Goal: Transaction & Acquisition: Purchase product/service

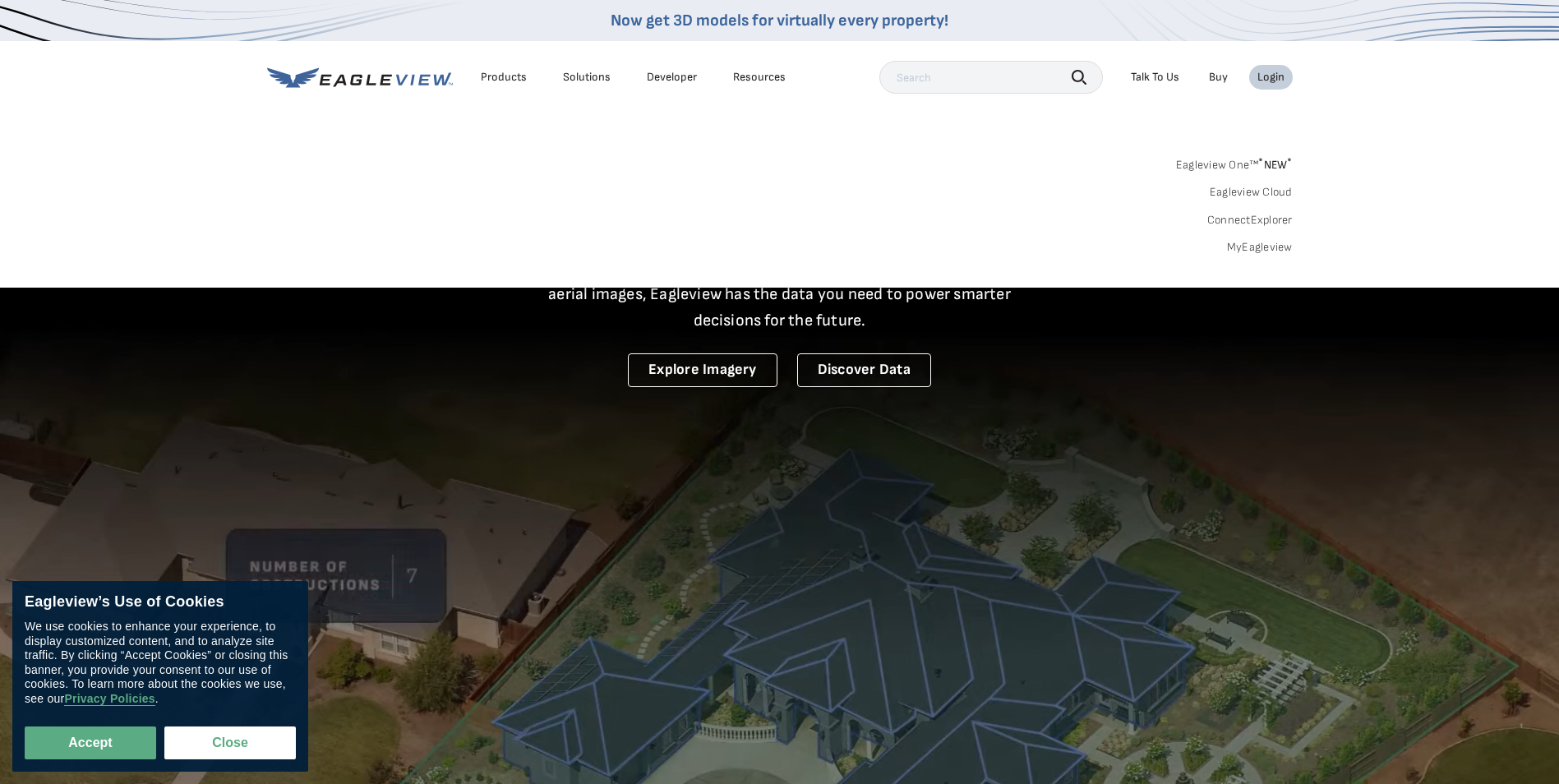
click at [373, 75] on icon at bounding box center [360, 78] width 185 height 20
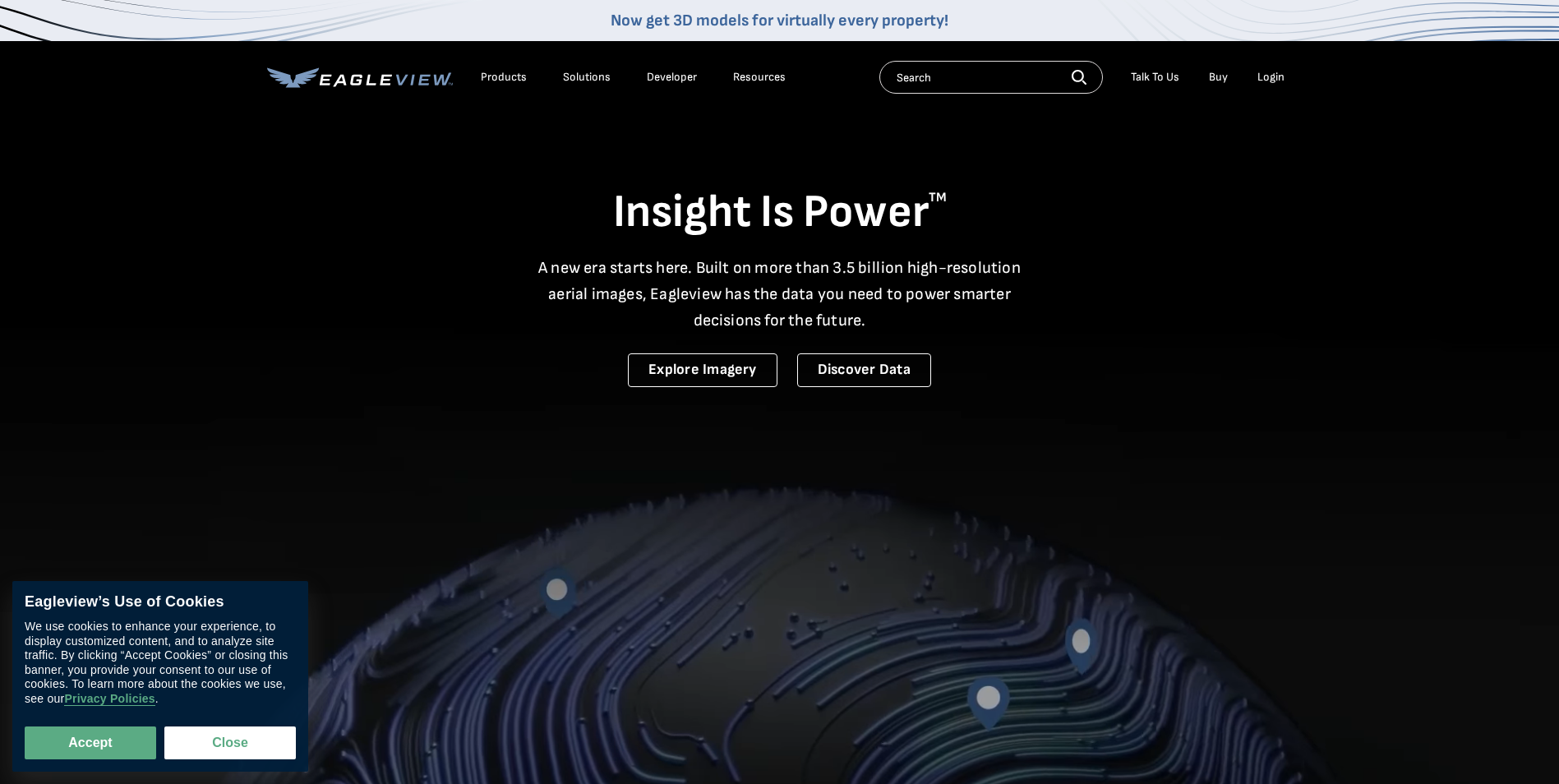
click at [1269, 75] on div "Login" at bounding box center [1271, 77] width 27 height 15
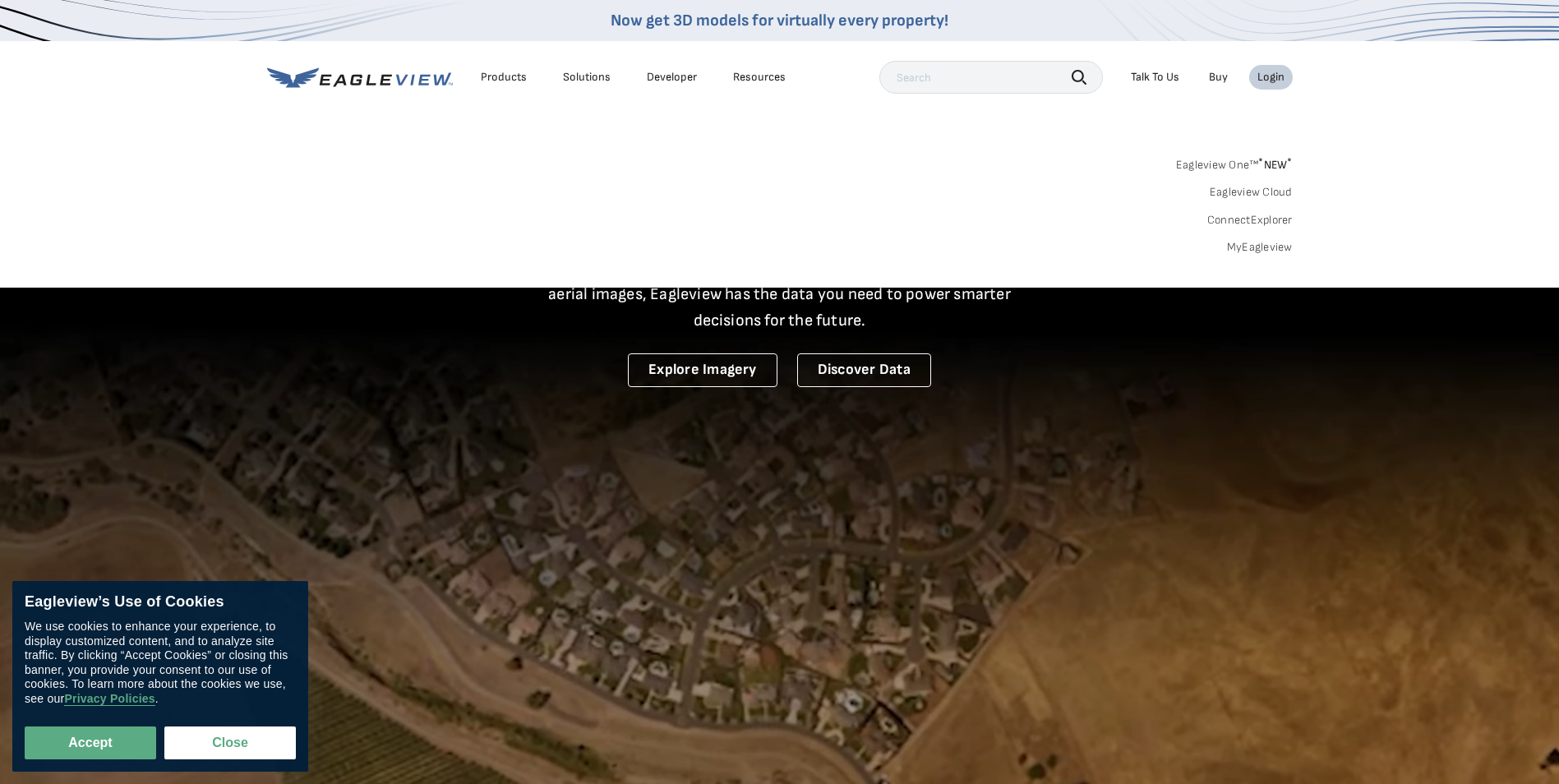
click at [1268, 155] on link "Eagleview One™ * NEW *" at bounding box center [1234, 162] width 117 height 19
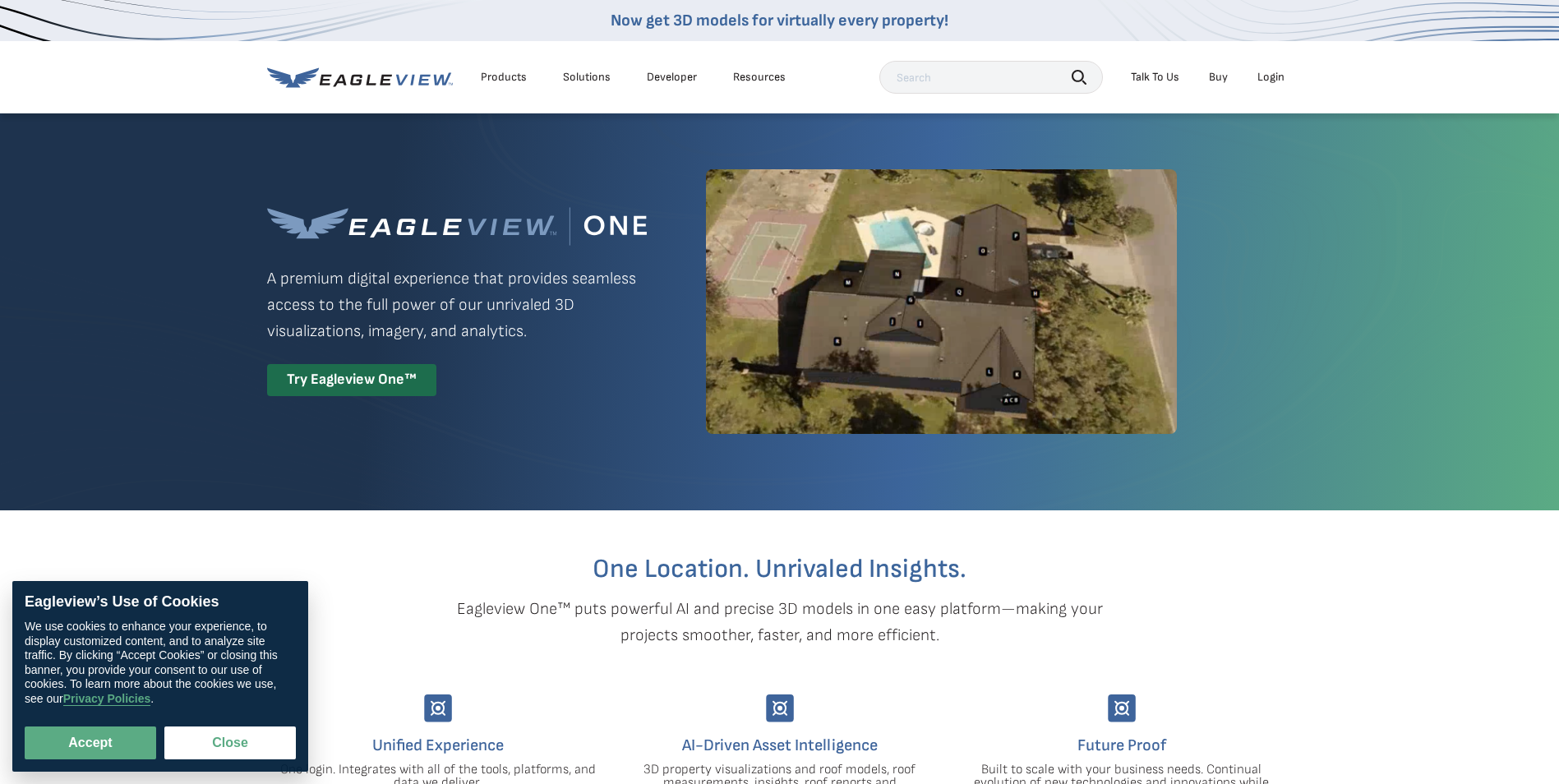
click at [1262, 72] on div "Login" at bounding box center [1271, 77] width 27 height 15
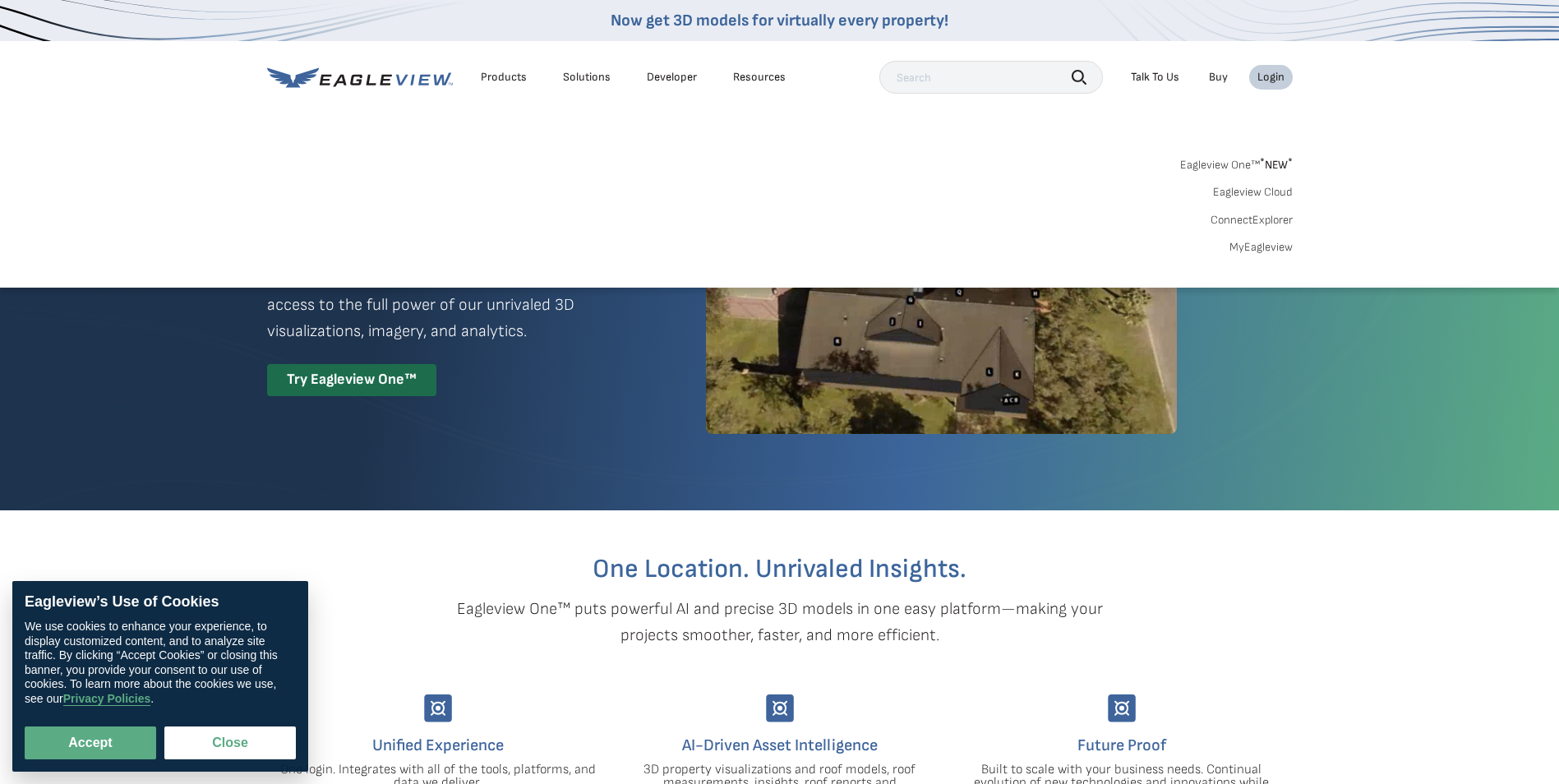
click at [1255, 164] on link "Eagleview One™ * NEW *" at bounding box center [1236, 162] width 113 height 19
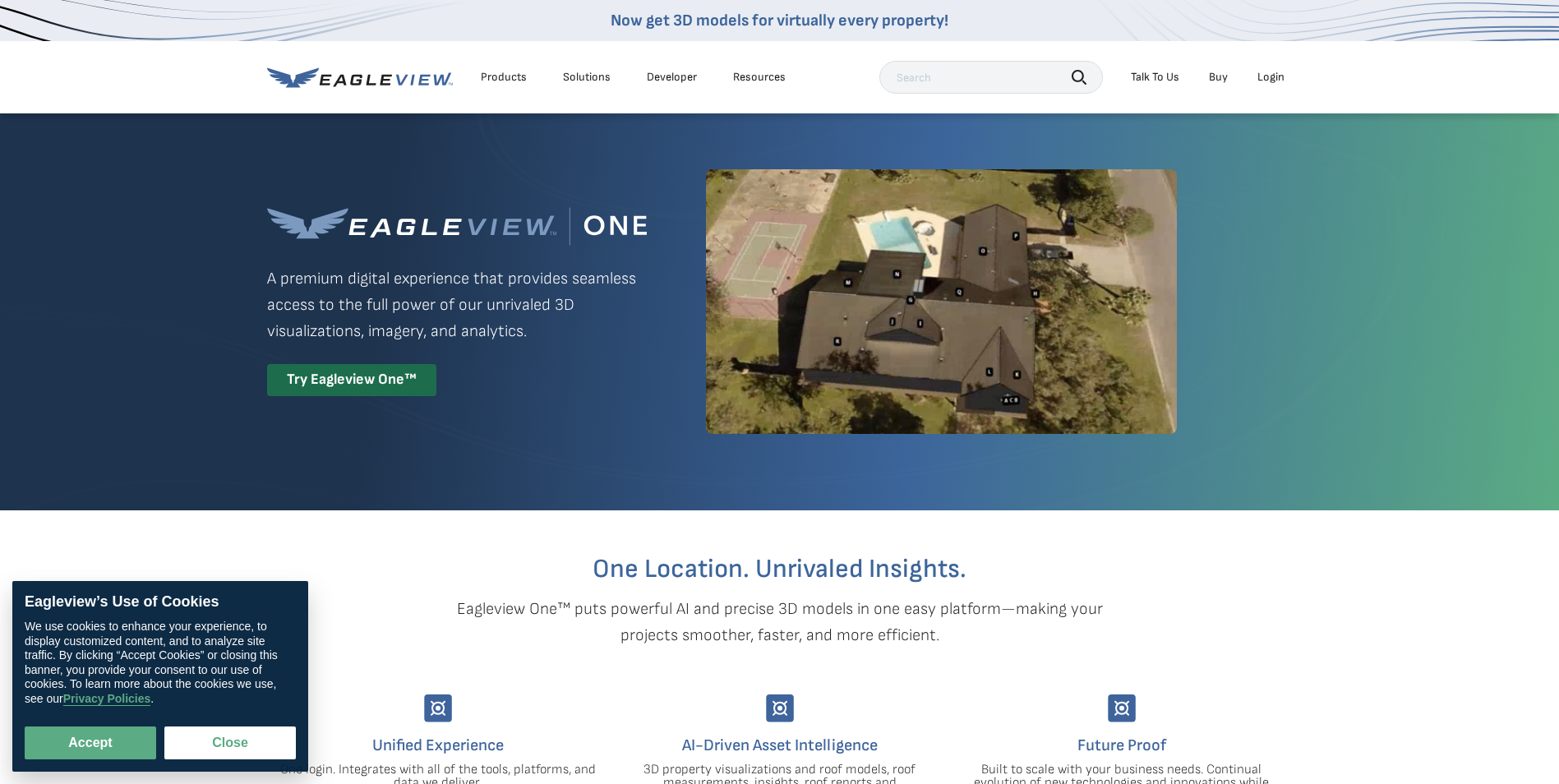
click at [1274, 82] on div "Login" at bounding box center [1271, 77] width 27 height 15
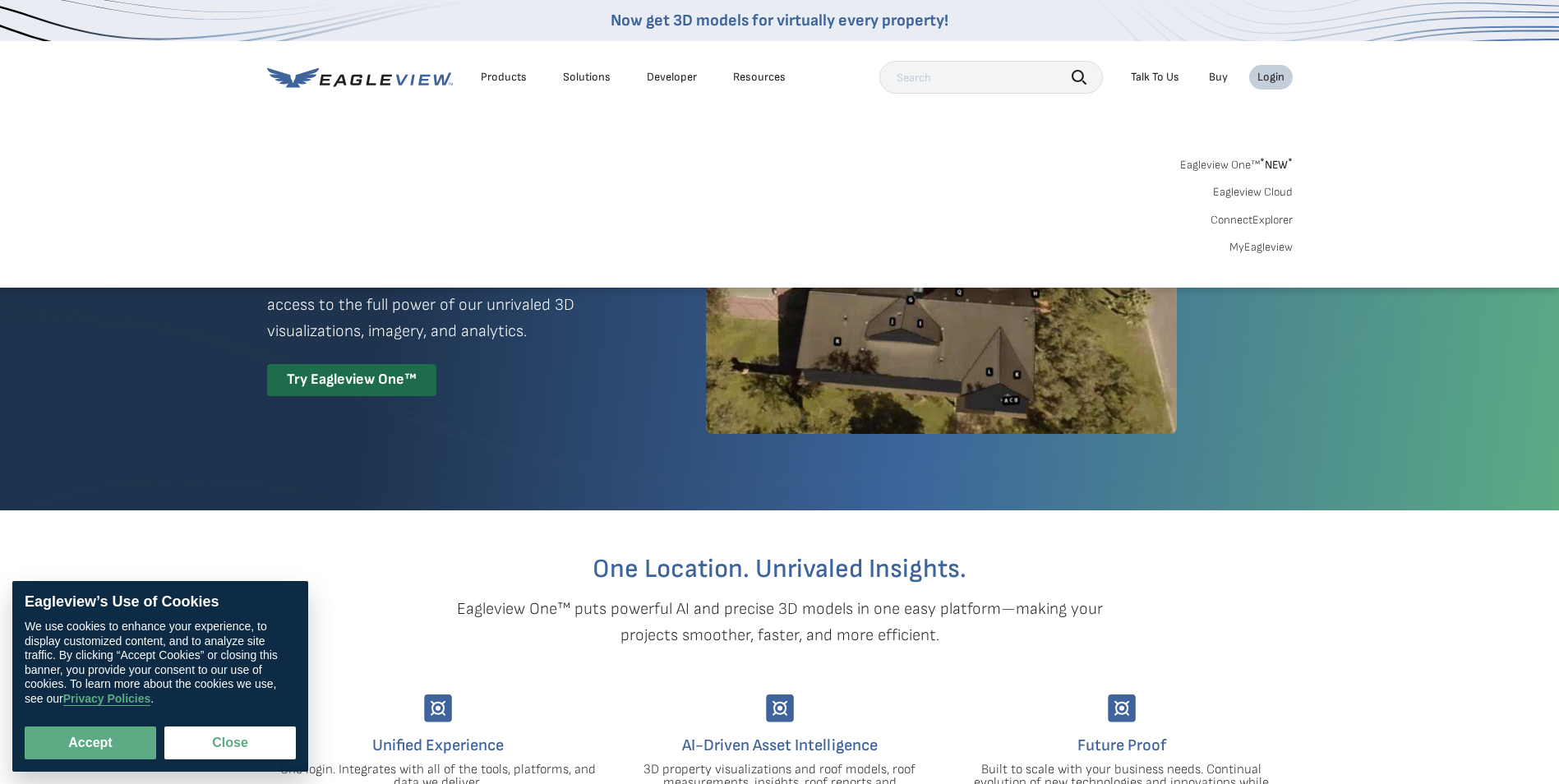
click at [1247, 190] on link "Eagleview Cloud" at bounding box center [1252, 191] width 79 height 15
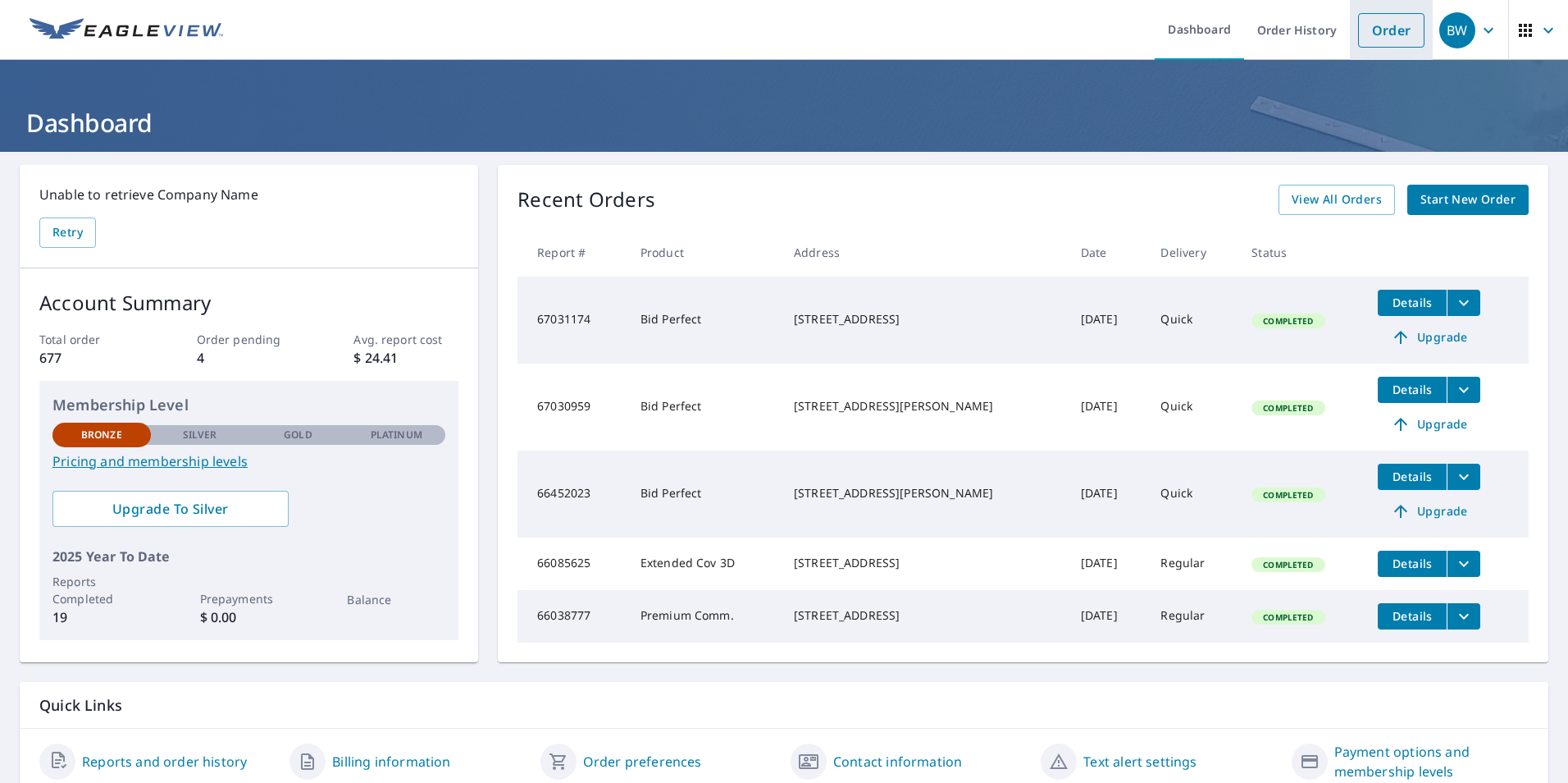
click at [1369, 33] on link "Order" at bounding box center [1392, 30] width 67 height 34
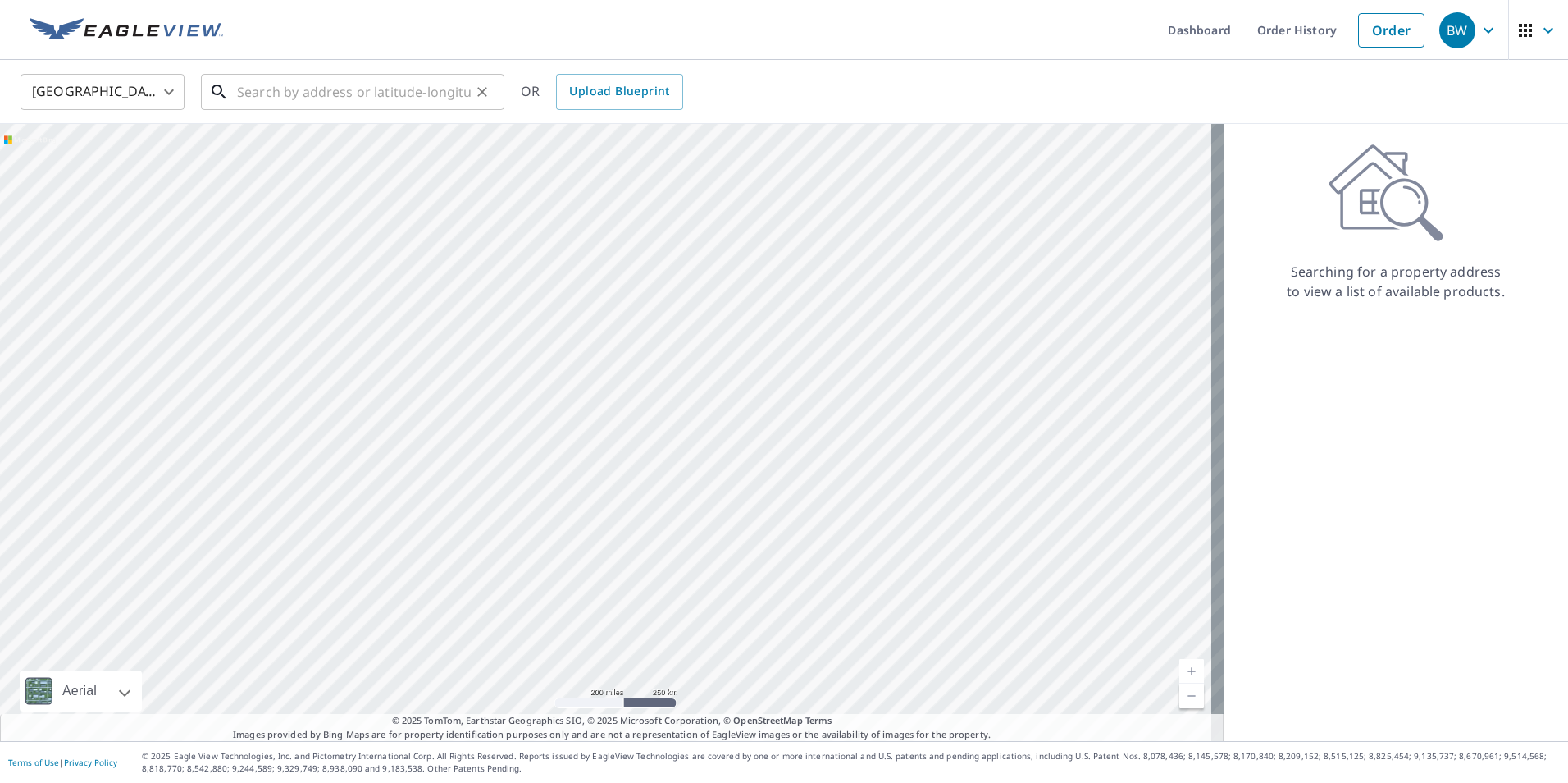
click at [269, 86] on input "text" at bounding box center [354, 92] width 234 height 46
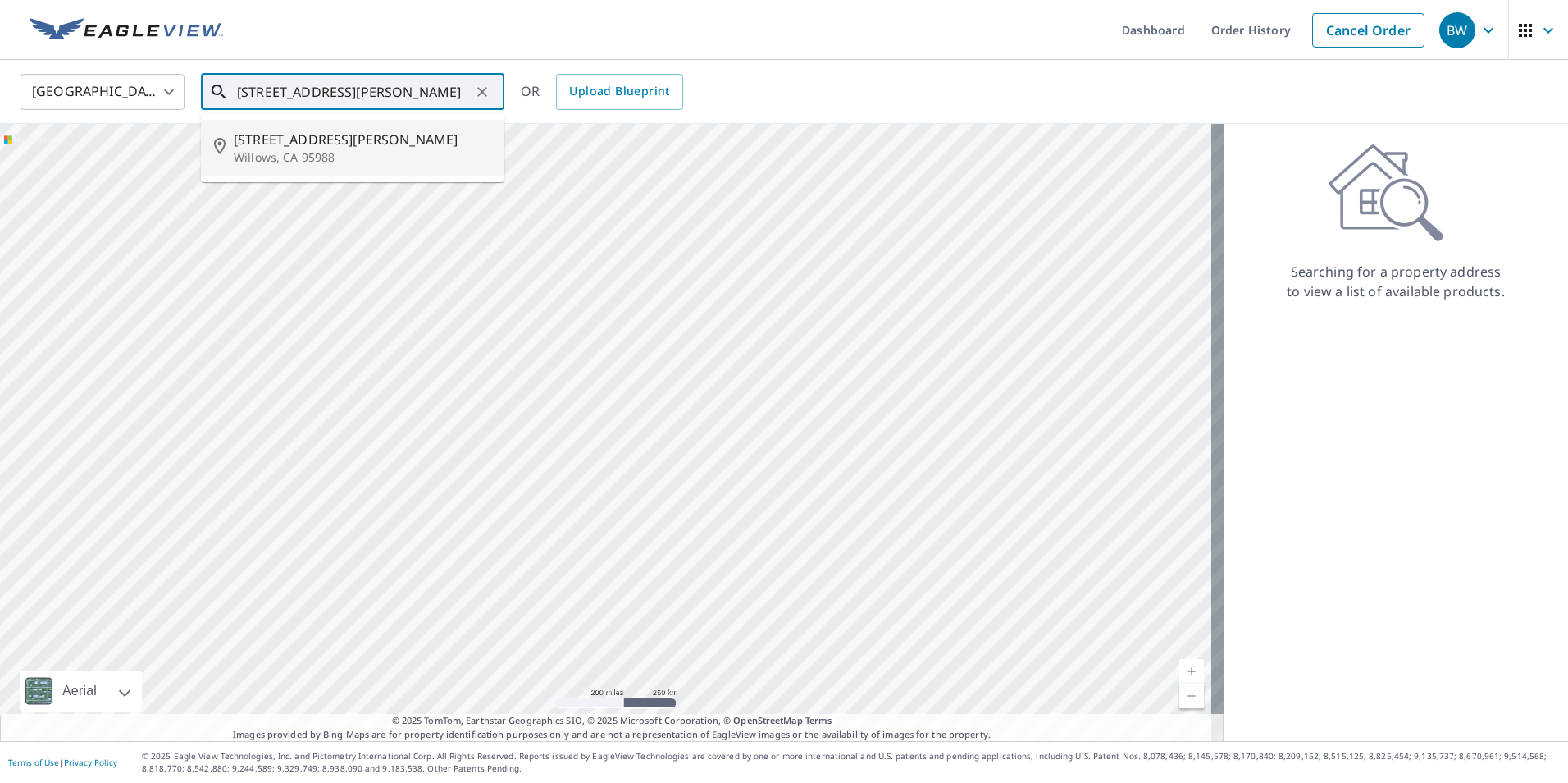
click at [319, 147] on span "[STREET_ADDRESS][PERSON_NAME]" at bounding box center [362, 139] width 257 height 20
type input "[STREET_ADDRESS][PERSON_NAME]"
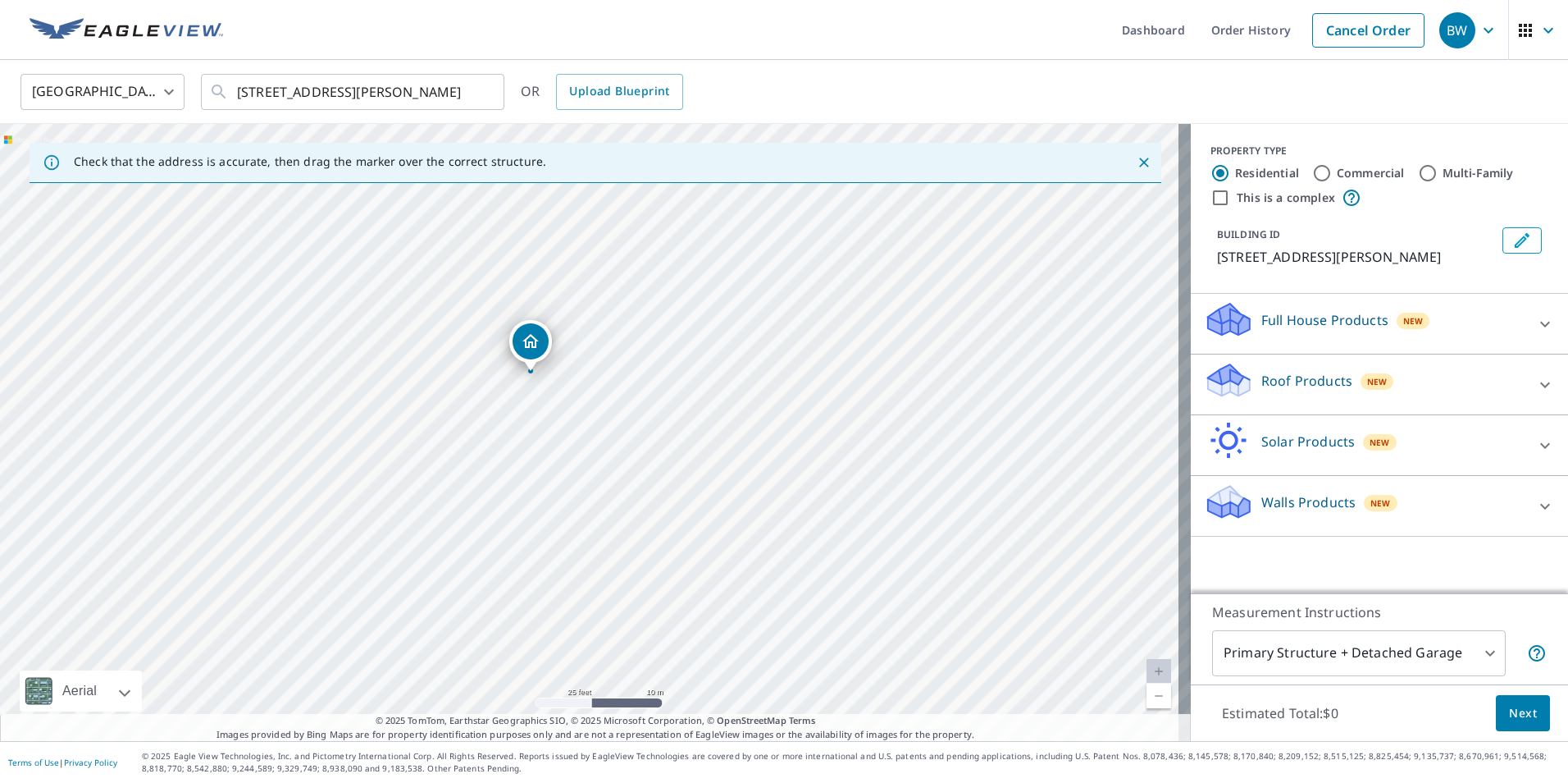
click at [1322, 369] on div "Roof Products New" at bounding box center [1364, 384] width 321 height 47
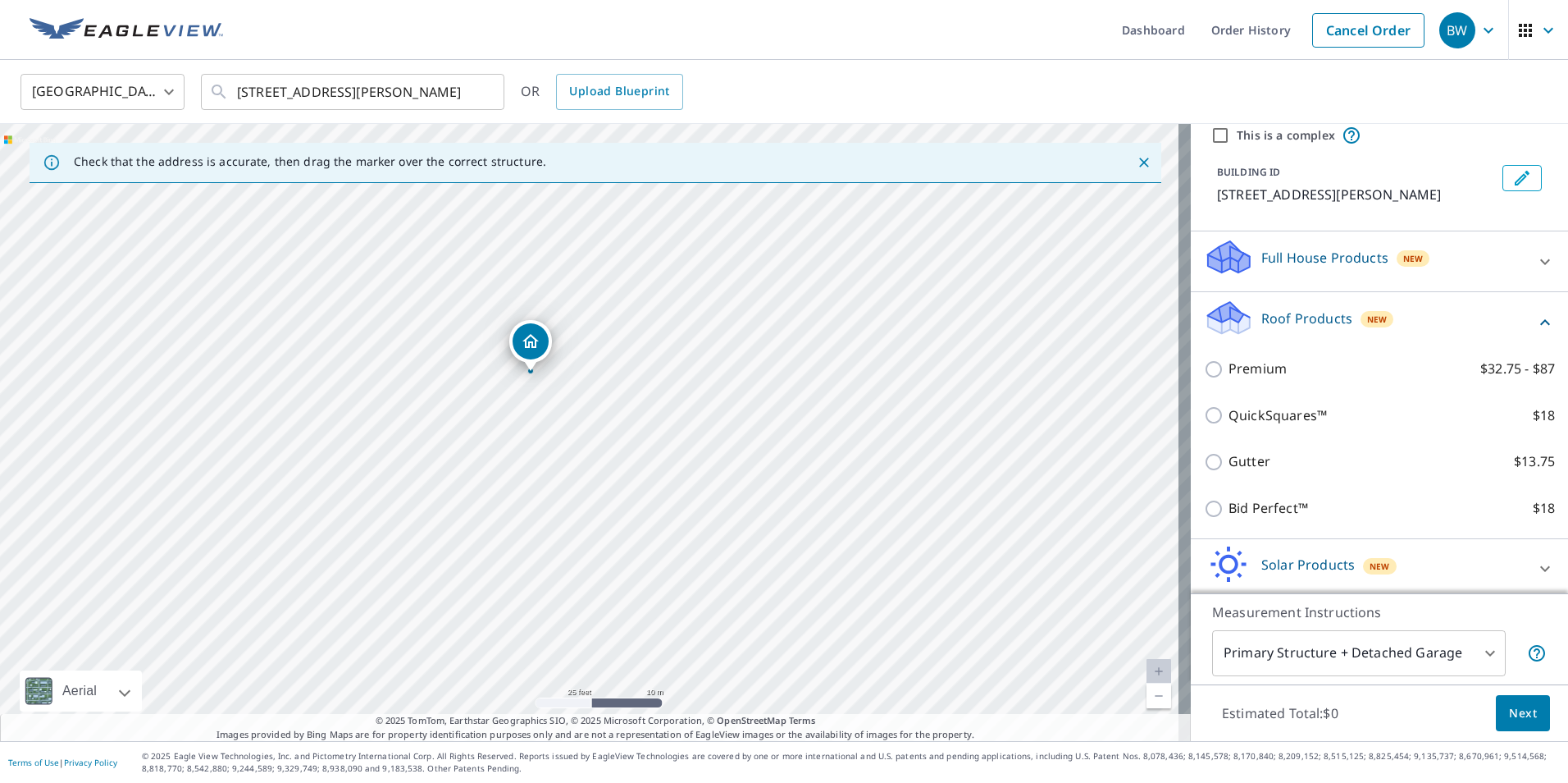
scroll to position [82, 0]
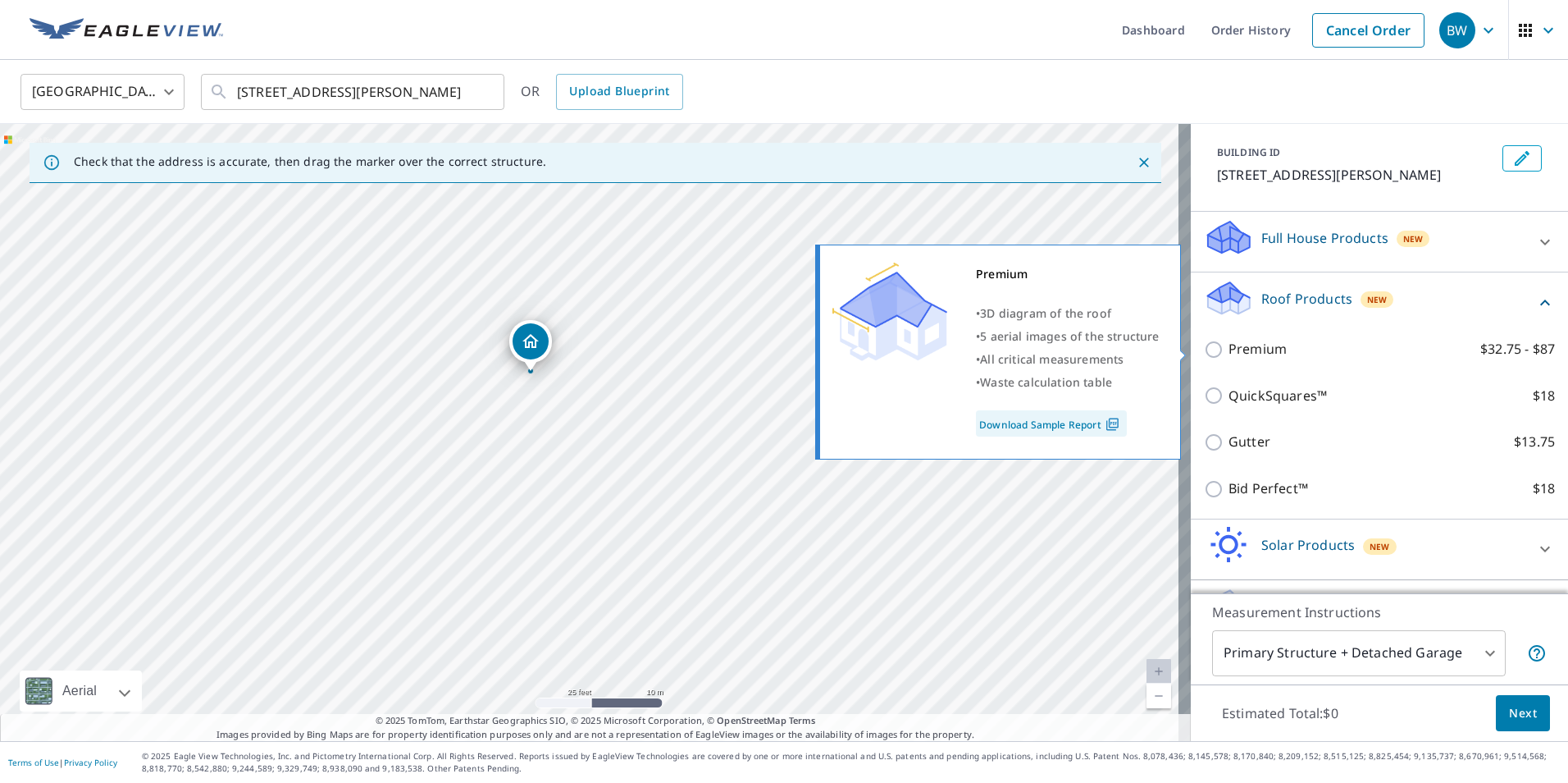
click at [1316, 350] on label "Premium $32.75 - $87" at bounding box center [1392, 349] width 327 height 20
click at [1229, 350] on input "Premium $32.75 - $87" at bounding box center [1216, 349] width 25 height 20
checkbox input "true"
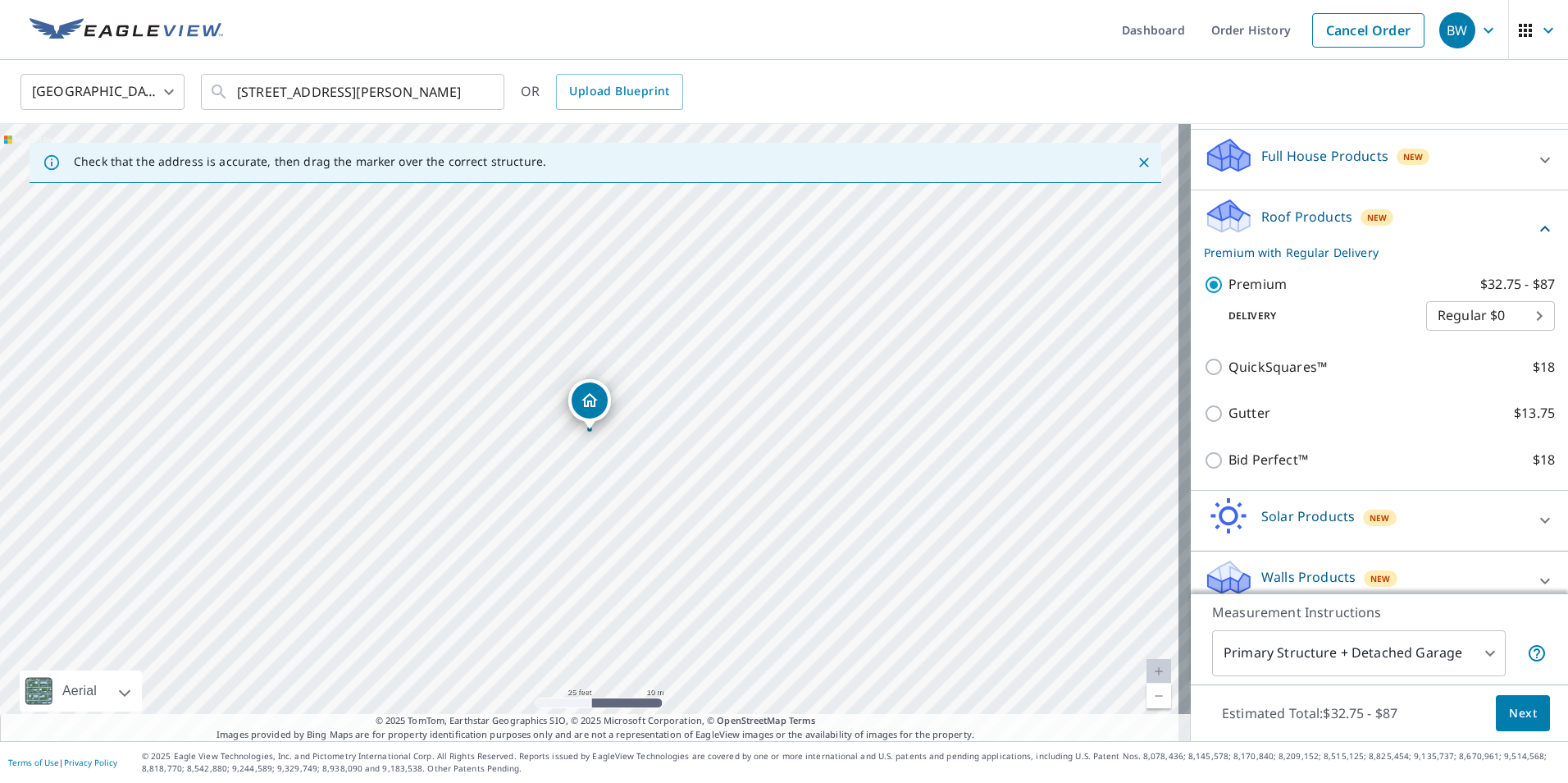
scroll to position [184, 0]
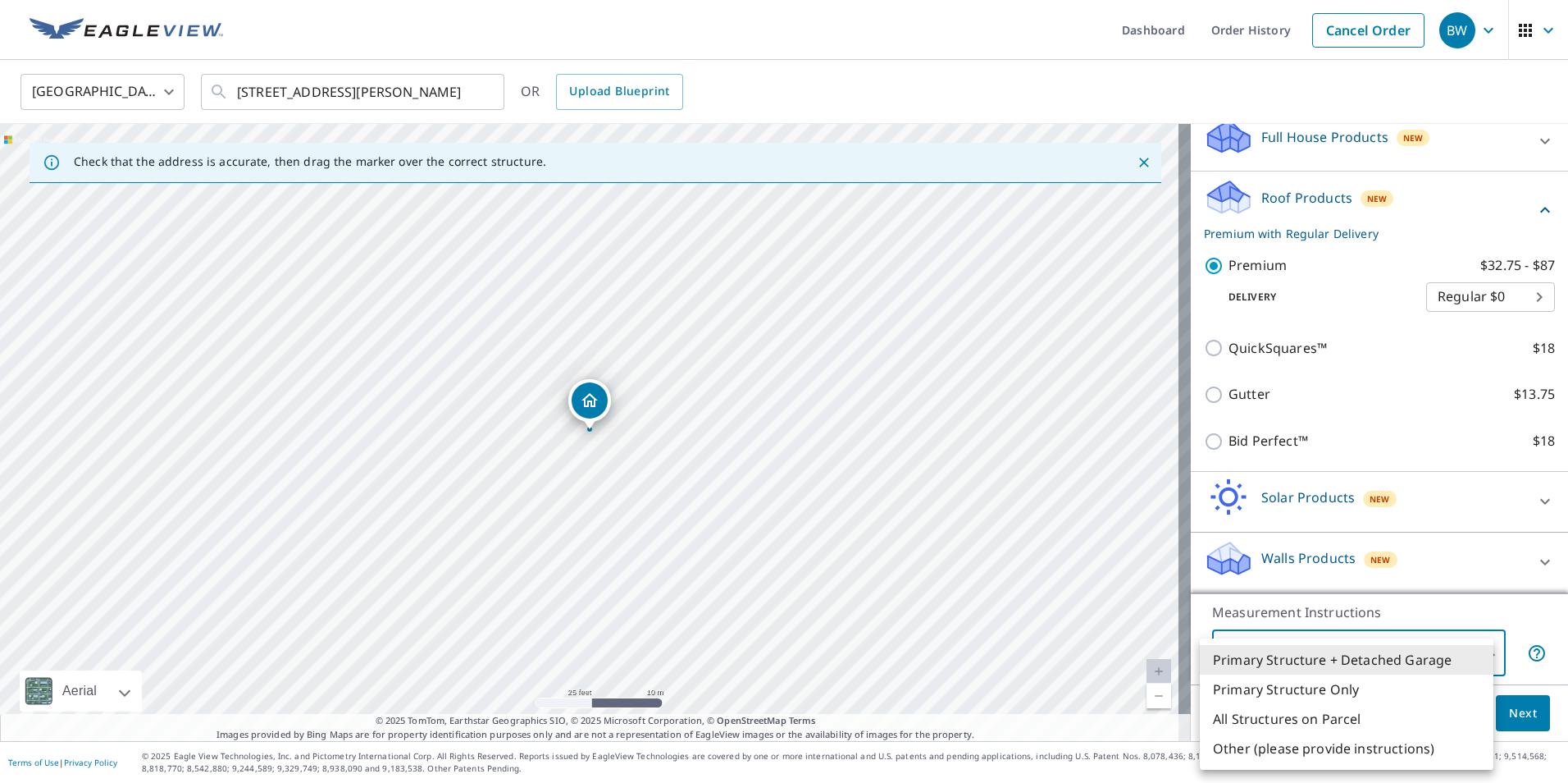
click at [1469, 641] on body "BW BW Dashboard Order History Cancel Order BW [GEOGRAPHIC_DATA] [GEOGRAPHIC_DAT…" at bounding box center [784, 392] width 1568 height 783
click at [1420, 609] on div at bounding box center [784, 392] width 1568 height 783
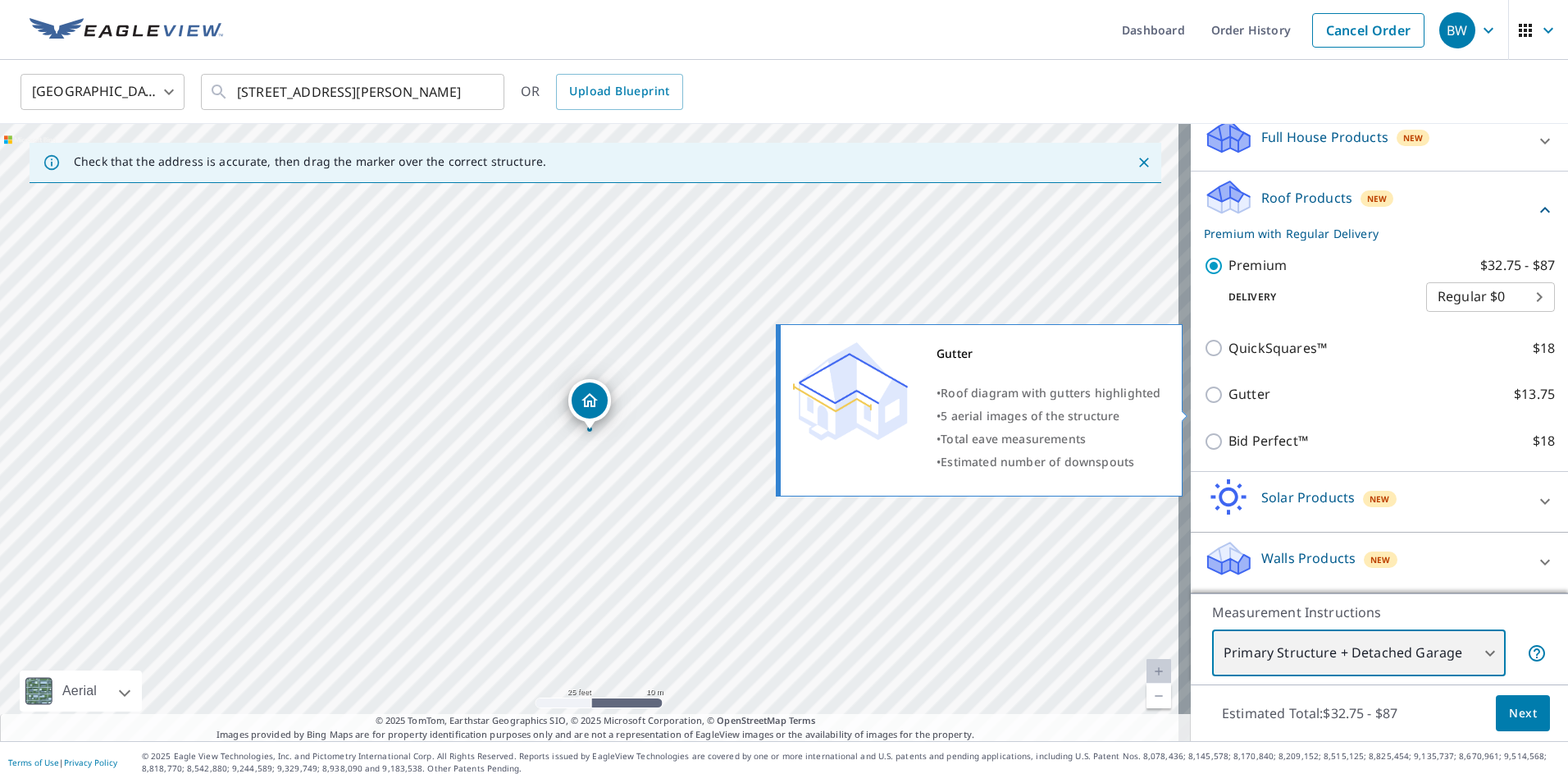
scroll to position [0, 0]
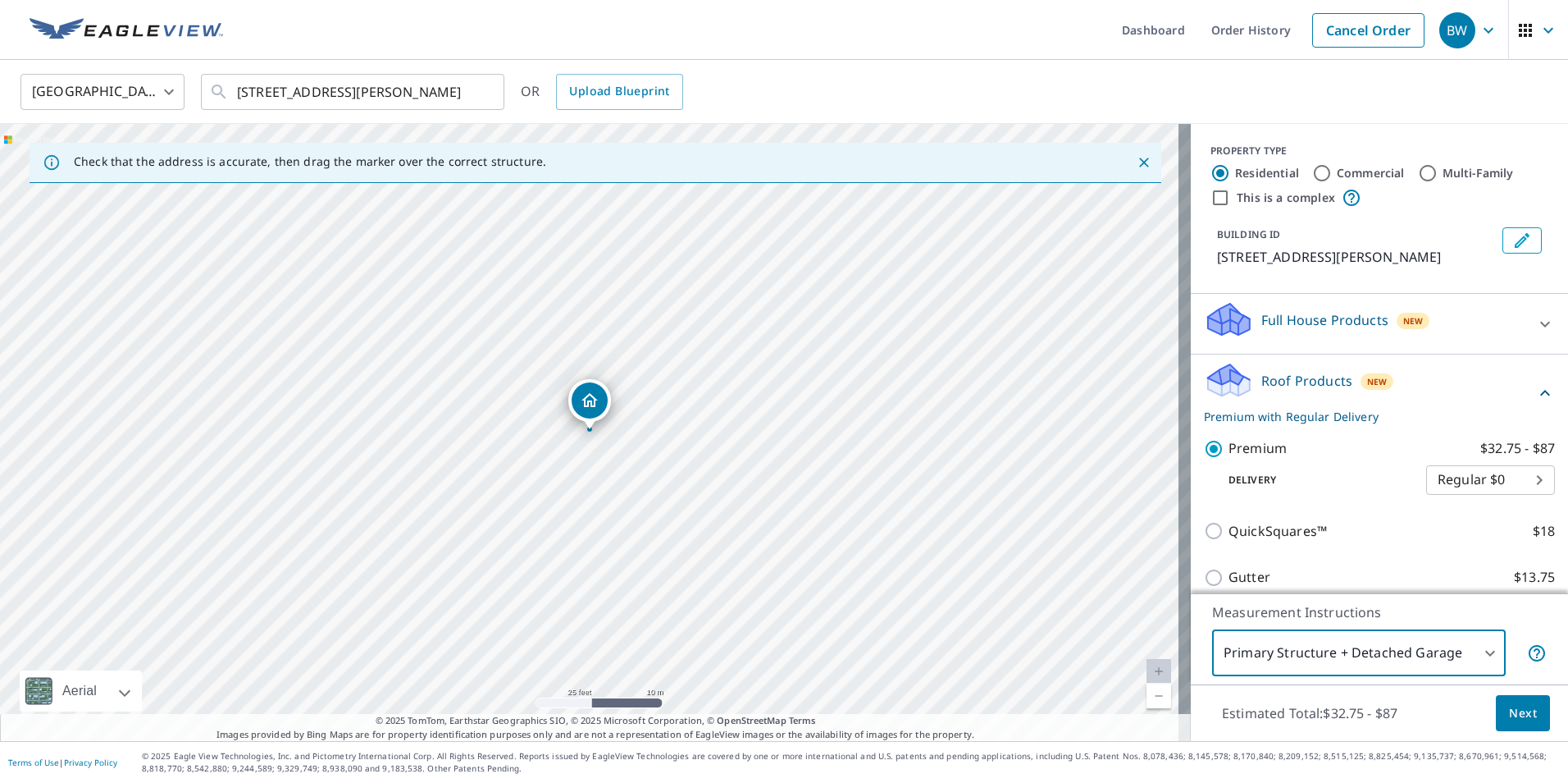
click at [1339, 170] on label "Commercial" at bounding box center [1371, 172] width 68 height 16
click at [1332, 170] on input "Commercial" at bounding box center [1322, 172] width 20 height 20
radio input "true"
type input "4"
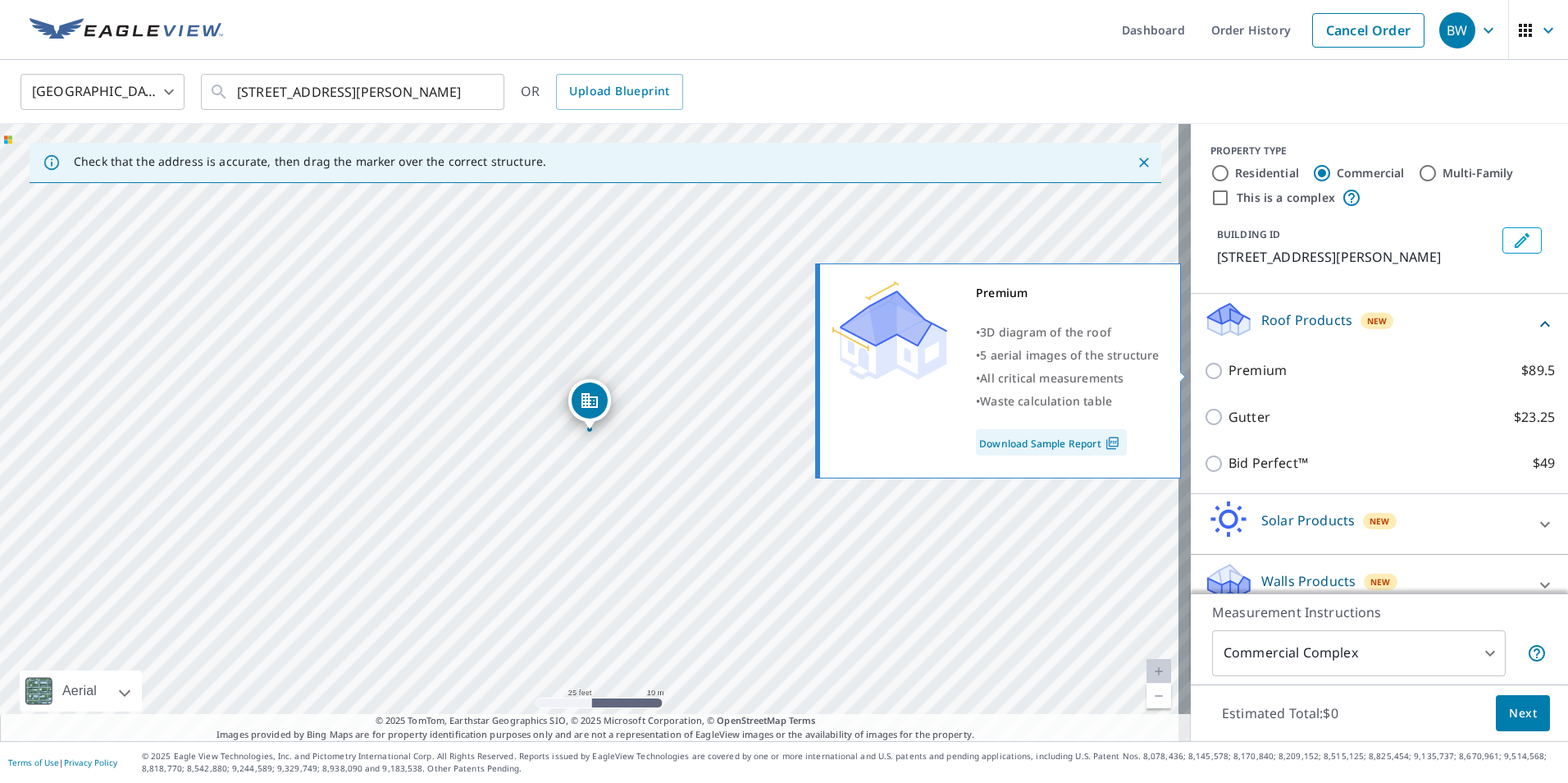
click at [1245, 367] on p "Premium" at bounding box center [1258, 370] width 58 height 20
click at [1229, 367] on input "Premium $89.5" at bounding box center [1216, 370] width 25 height 20
checkbox input "true"
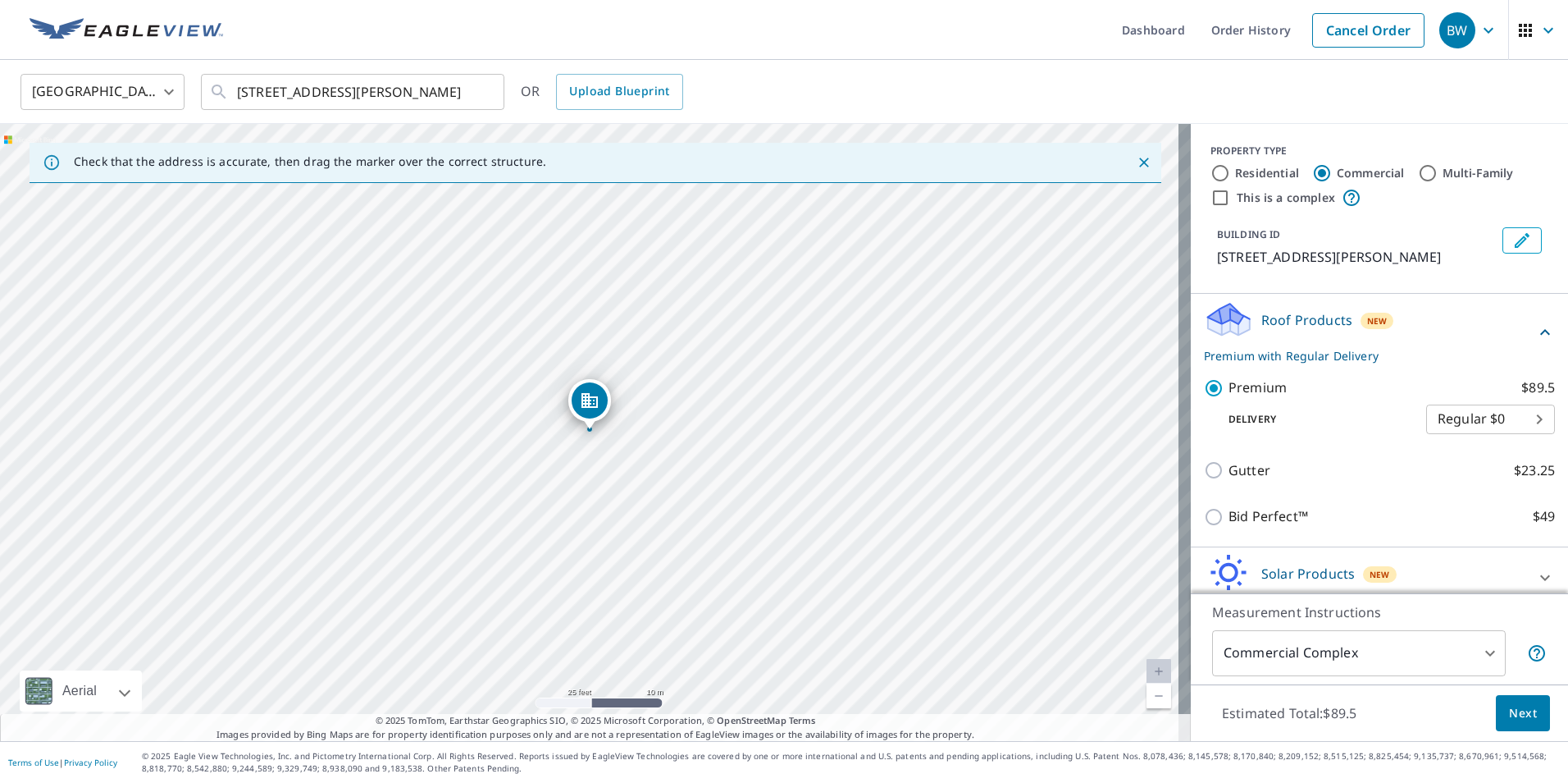
scroll to position [77, 0]
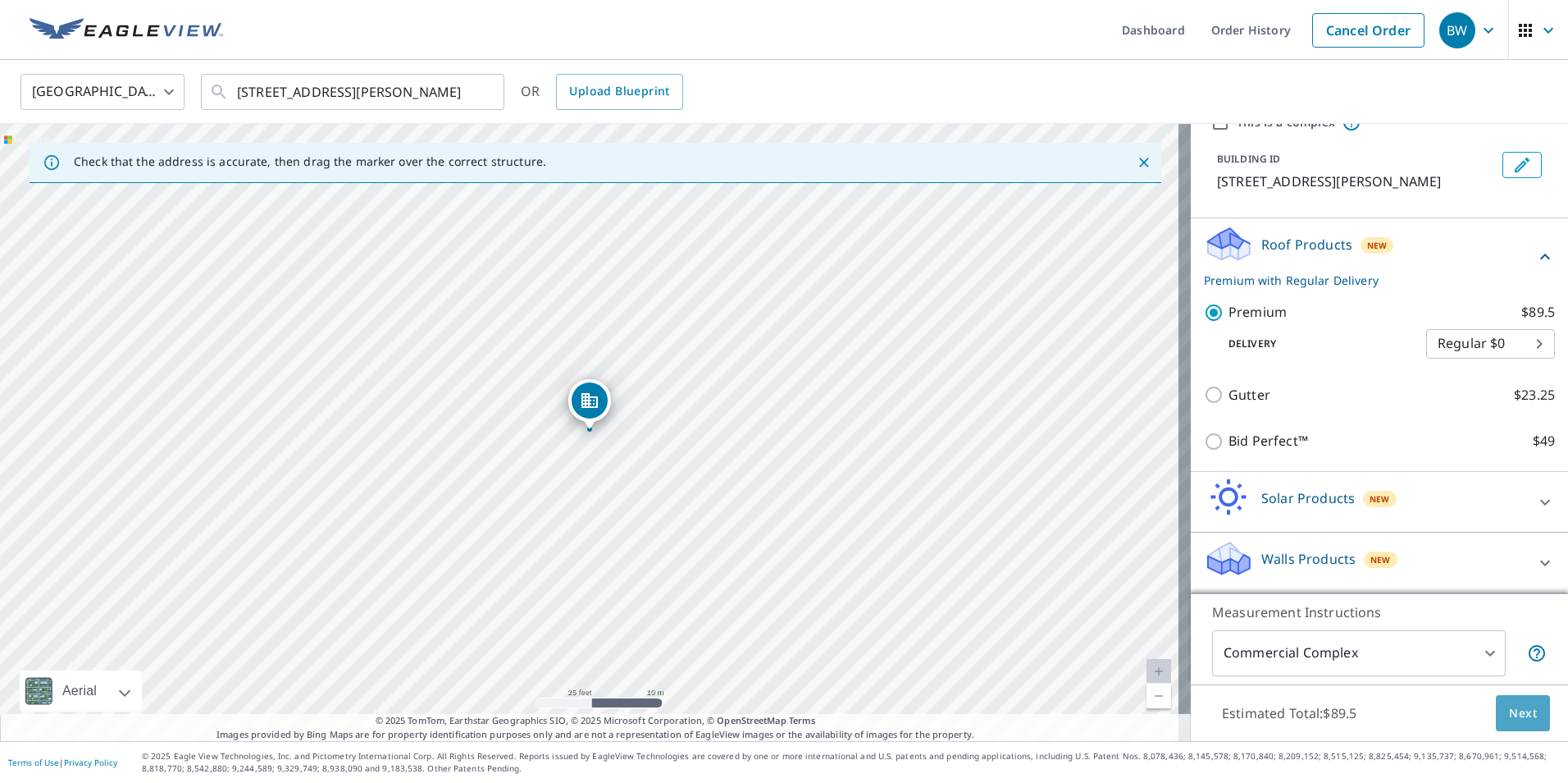
click at [1520, 716] on span "Next" at bounding box center [1523, 713] width 28 height 20
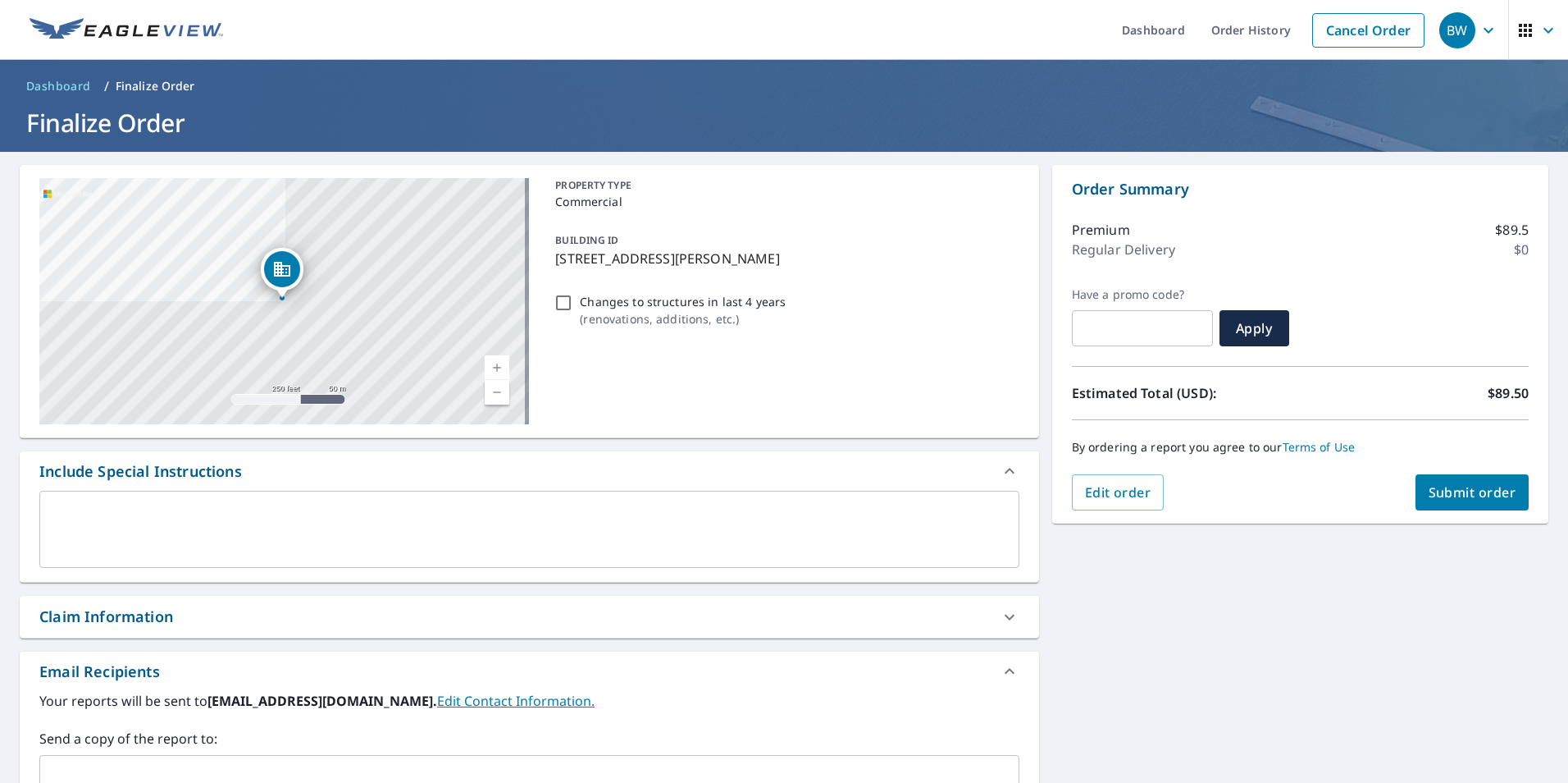
click at [560, 297] on input "Changes to structures in last 4 years ( renovations, additions, etc. )" at bounding box center [563, 302] width 20 height 20
checkbox input "true"
click at [1457, 489] on span "Submit order" at bounding box center [1473, 492] width 88 height 18
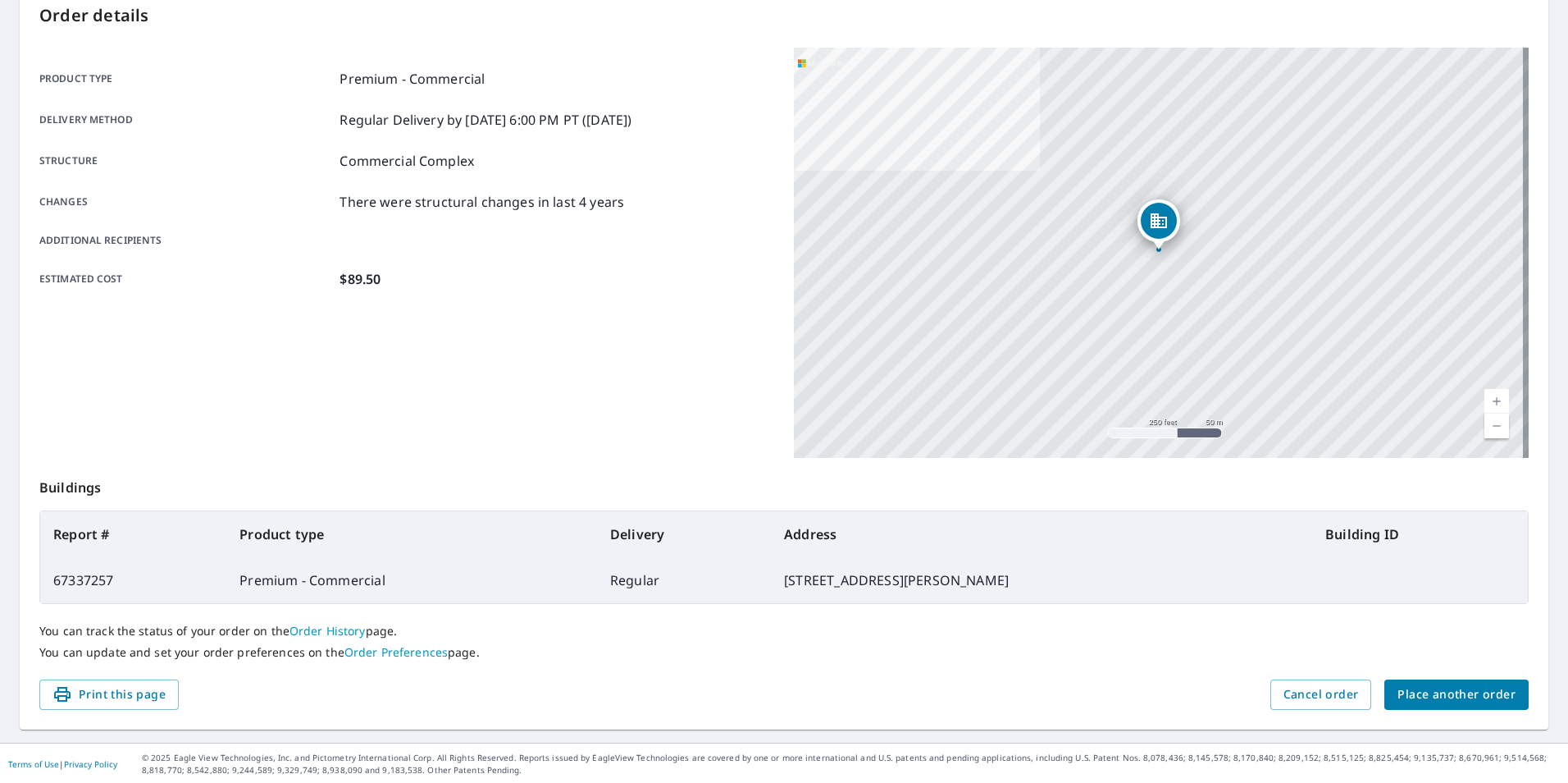
scroll to position [183, 0]
drag, startPoint x: 1459, startPoint y: 687, endPoint x: 1143, endPoint y: 536, distance: 350.2
click at [1143, 536] on div "Order details Product type Premium - Commercial Delivery method Regular Deliver…" at bounding box center [784, 356] width 1529 height 745
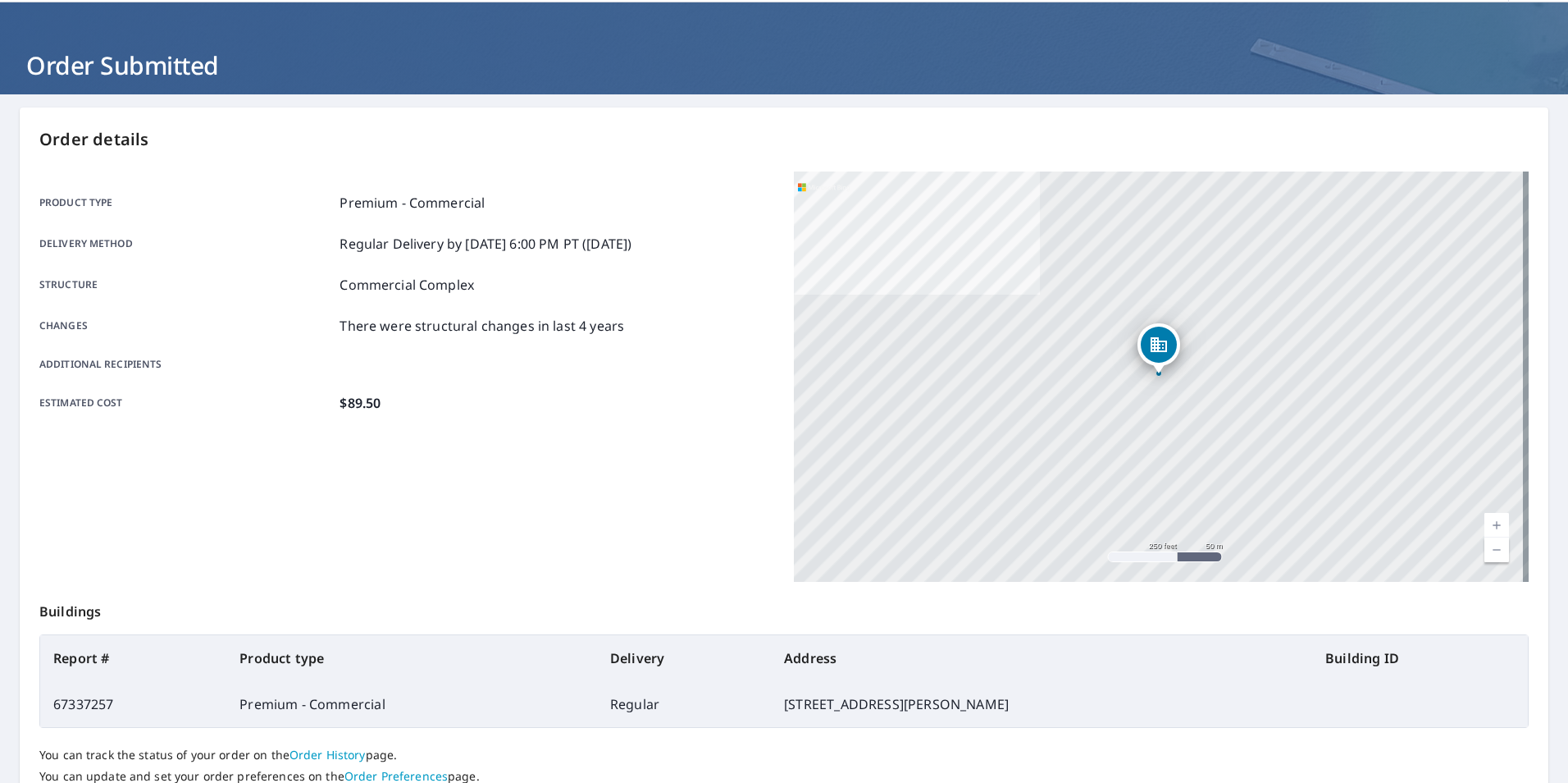
scroll to position [0, 0]
